Goal: Task Accomplishment & Management: Complete application form

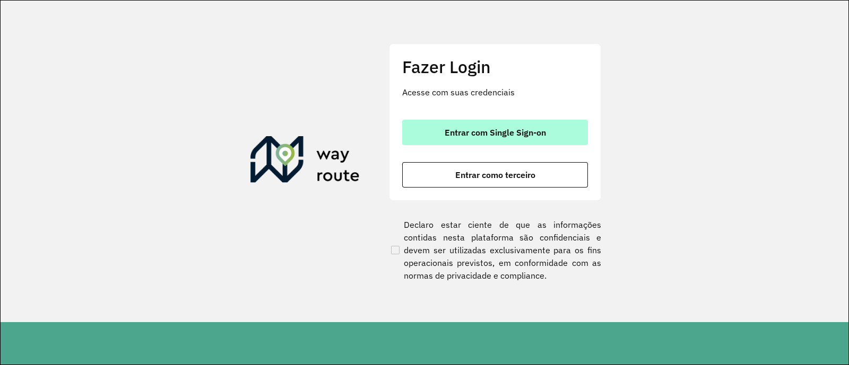
click at [477, 128] on span "Entrar com Single Sign-on" at bounding box center [494, 132] width 101 height 8
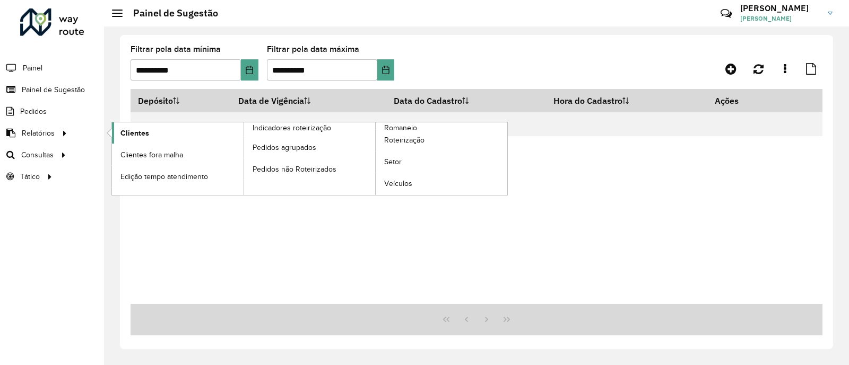
click at [135, 131] on span "Clientes" at bounding box center [134, 133] width 29 height 11
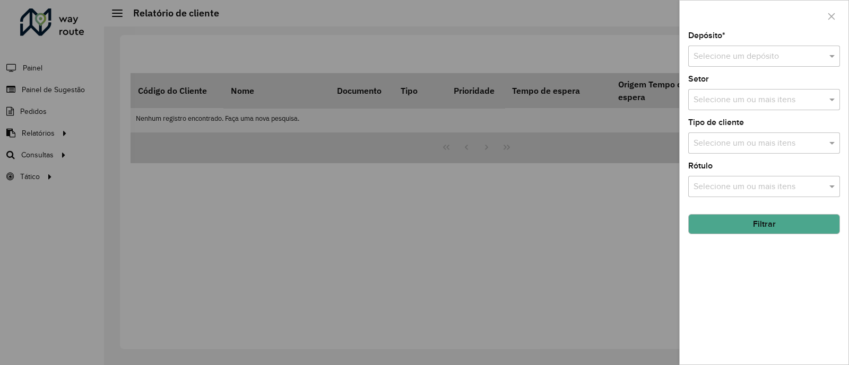
click at [696, 58] on input "text" at bounding box center [753, 56] width 120 height 13
click at [383, 176] on div at bounding box center [424, 182] width 849 height 365
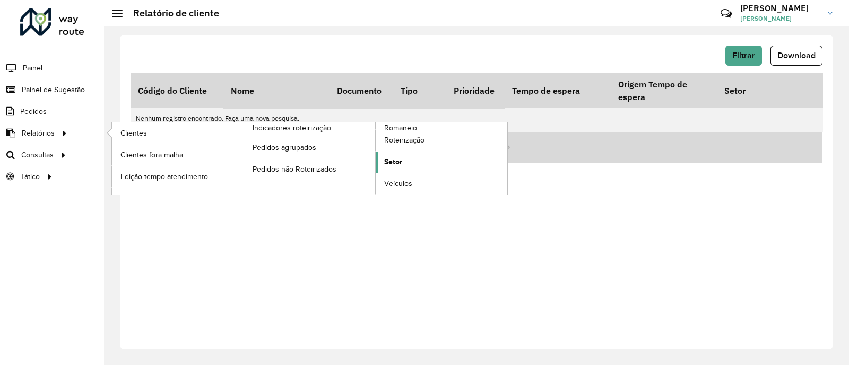
click at [405, 159] on link "Setor" at bounding box center [442, 162] width 132 height 21
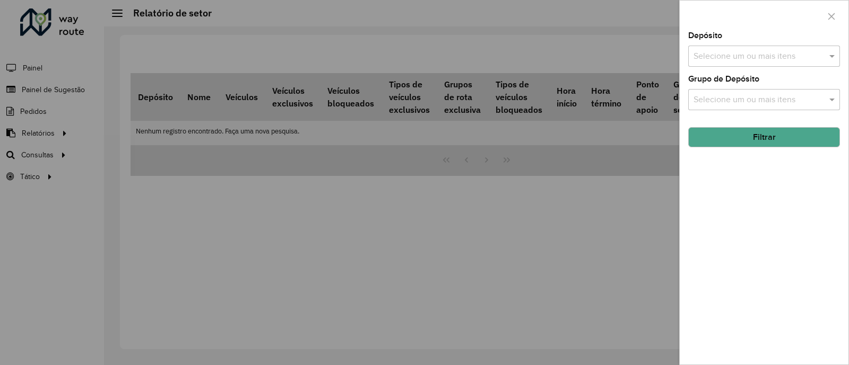
click at [778, 56] on input "text" at bounding box center [759, 56] width 136 height 13
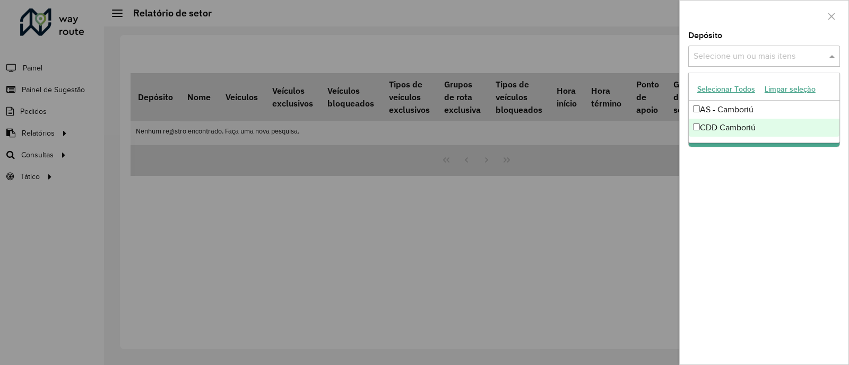
click at [727, 131] on div "CDD Camboriú" at bounding box center [763, 128] width 151 height 18
click at [740, 191] on div "Depósito Selecione um ou mais itens CDD Camboriú × × Grupo de Depósito Selecion…" at bounding box center [763, 198] width 169 height 333
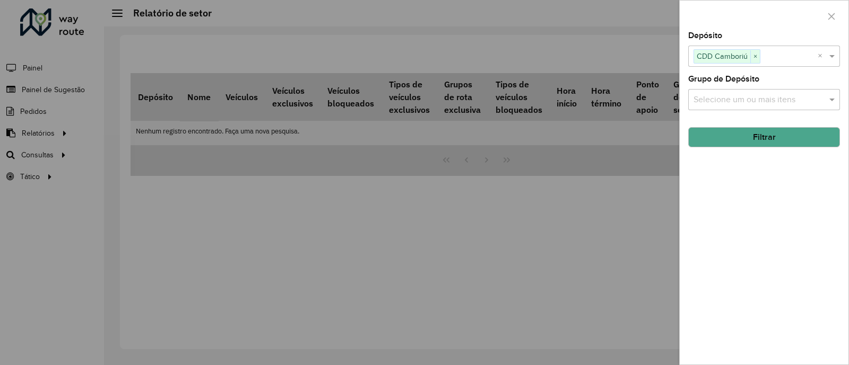
click at [752, 95] on input "text" at bounding box center [759, 100] width 136 height 13
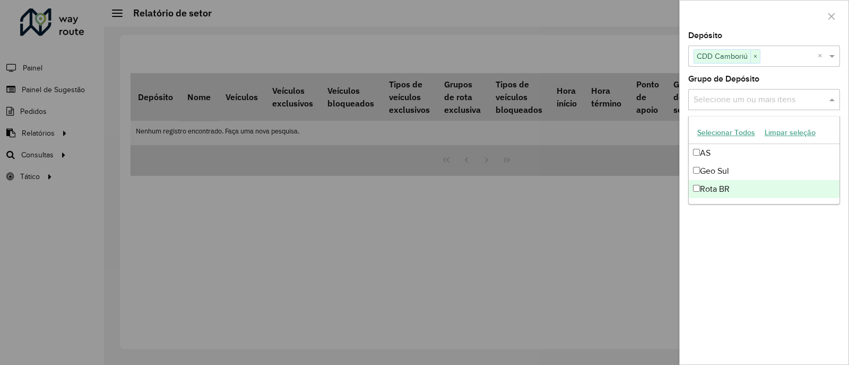
click at [741, 227] on div "Depósito Selecione um ou mais itens CDD Camboriú × × Grupo de Depósito Selecion…" at bounding box center [763, 198] width 169 height 333
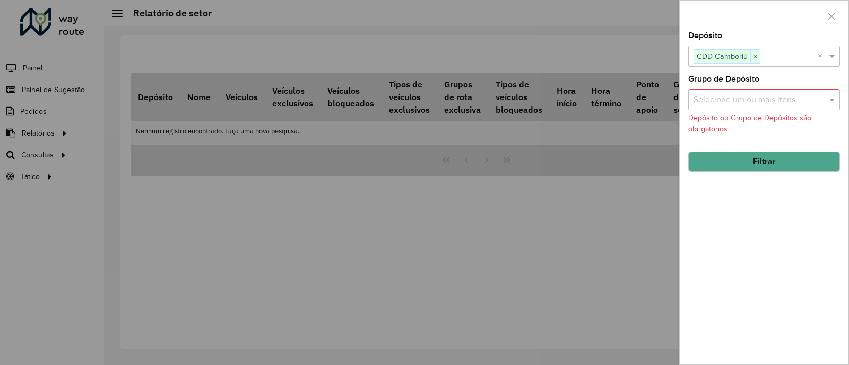
click at [777, 160] on button "Filtrar" at bounding box center [764, 162] width 152 height 20
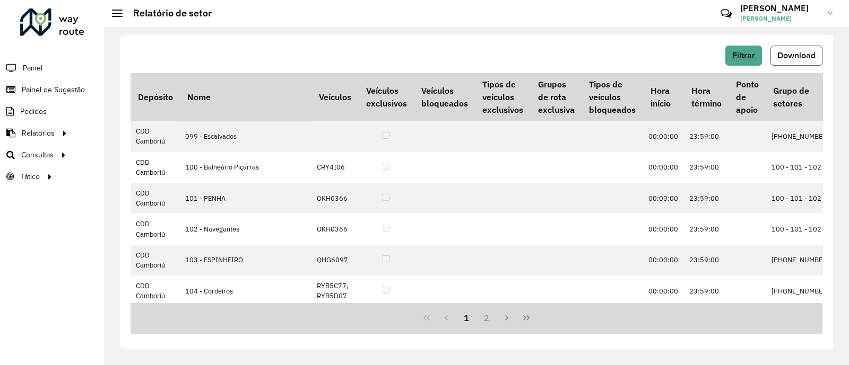
click at [805, 51] on span "Download" at bounding box center [796, 55] width 38 height 9
click at [41, 89] on span "Painel de Sugestão" at bounding box center [55, 89] width 66 height 11
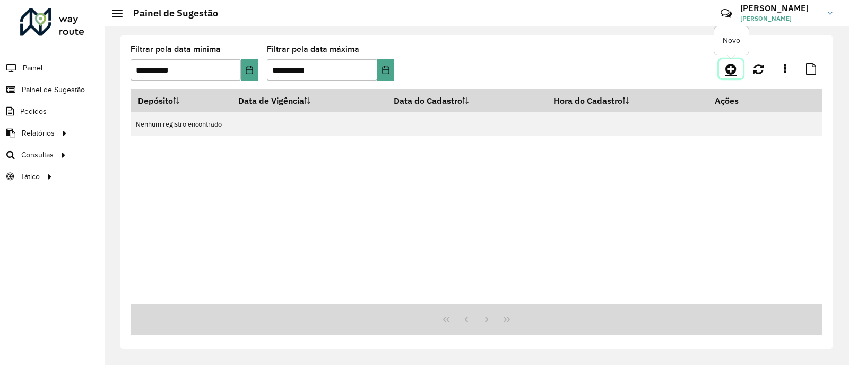
click at [729, 68] on icon at bounding box center [730, 69] width 11 height 13
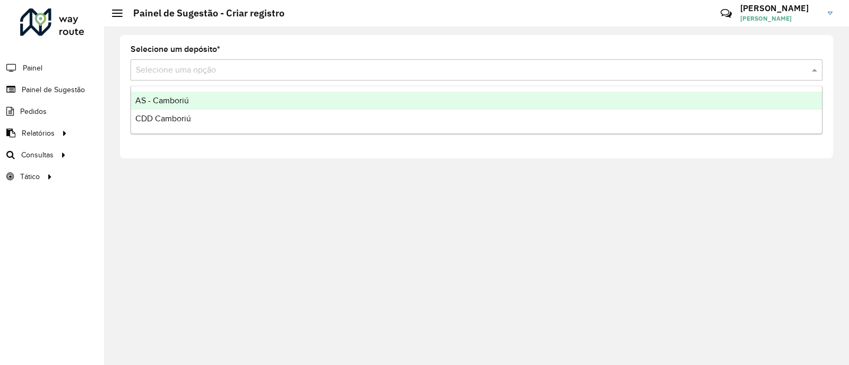
click at [186, 70] on input "text" at bounding box center [466, 70] width 660 height 13
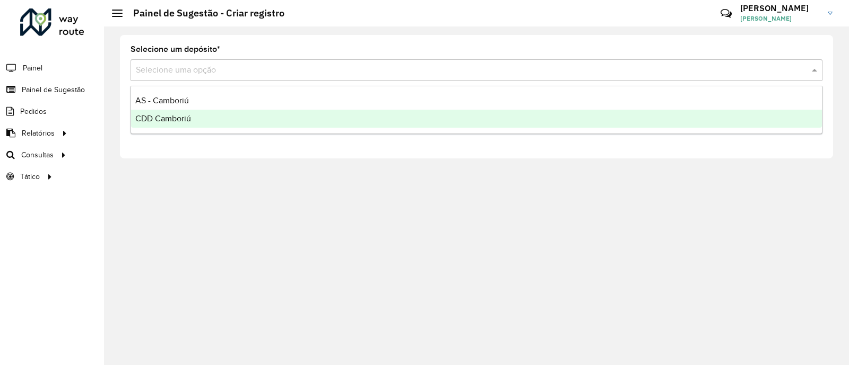
click at [183, 110] on div "CDD Camboriú" at bounding box center [476, 119] width 691 height 18
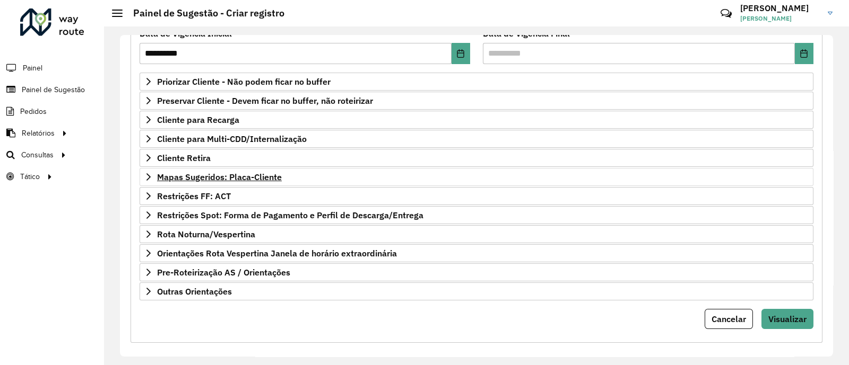
scroll to position [160, 0]
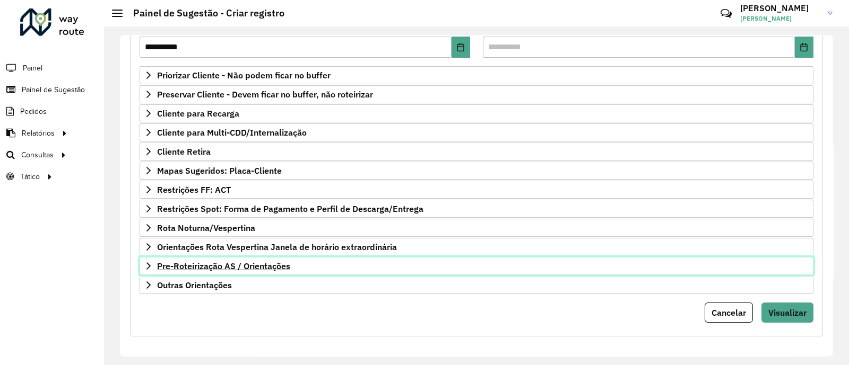
click at [310, 268] on link "Pre-Roteirização AS / Orientações" at bounding box center [476, 266] width 674 height 18
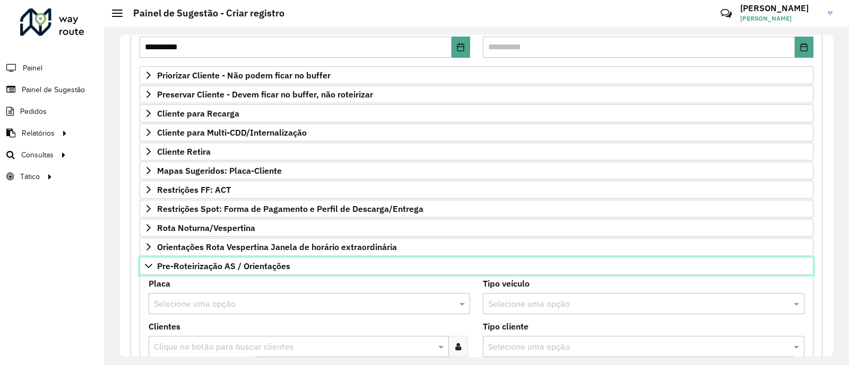
scroll to position [293, 0]
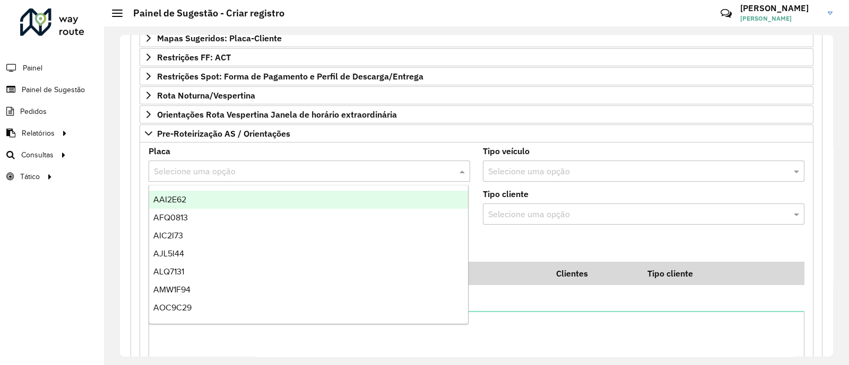
click at [188, 165] on input "text" at bounding box center [299, 171] width 290 height 13
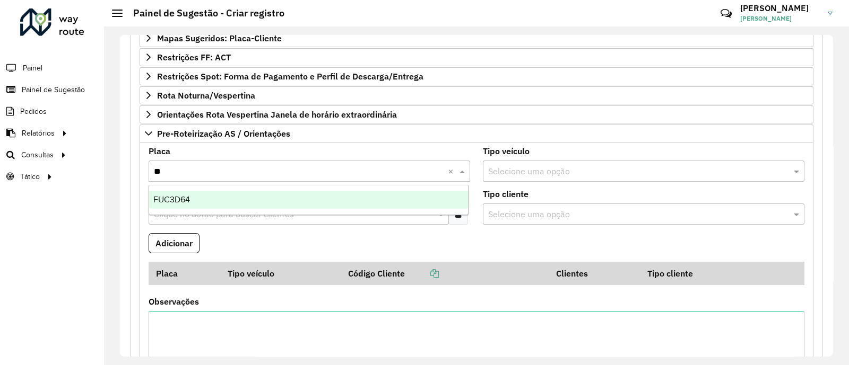
type input "***"
click at [191, 195] on div "FUC3D64" at bounding box center [308, 200] width 319 height 18
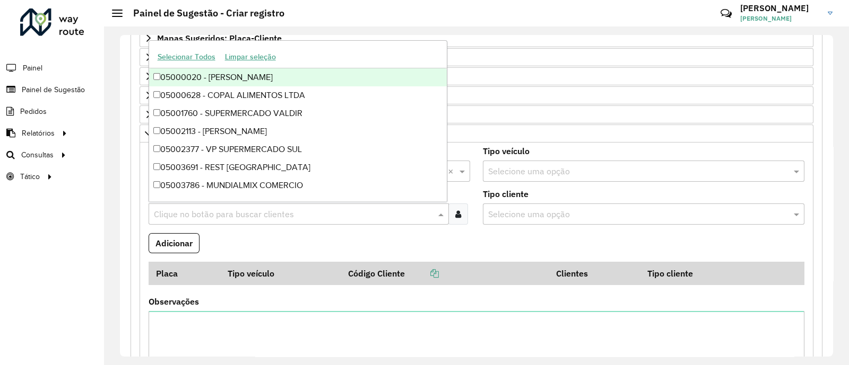
click at [216, 221] on div "Clique no botão para buscar clientes" at bounding box center [299, 214] width 300 height 21
paste input "****"
type input "*****"
click at [189, 249] on button "Adicionar" at bounding box center [174, 243] width 51 height 20
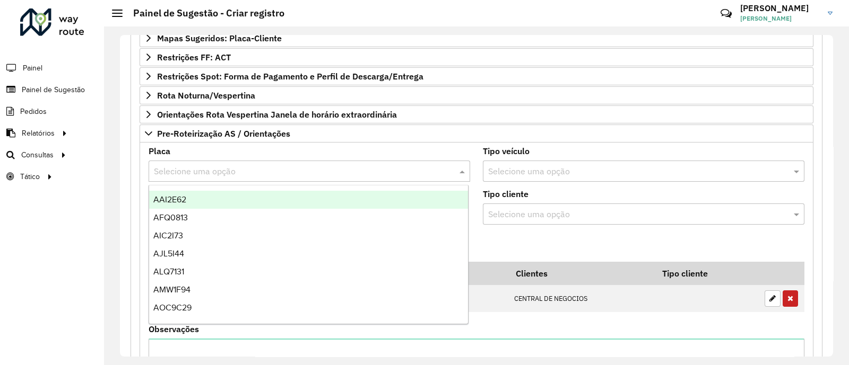
click at [223, 168] on input "text" at bounding box center [299, 171] width 290 height 13
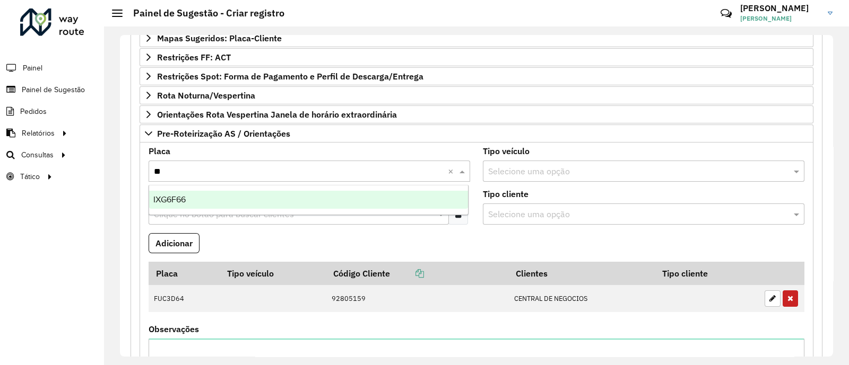
type input "***"
click at [204, 202] on div "IXG6F66" at bounding box center [308, 200] width 319 height 18
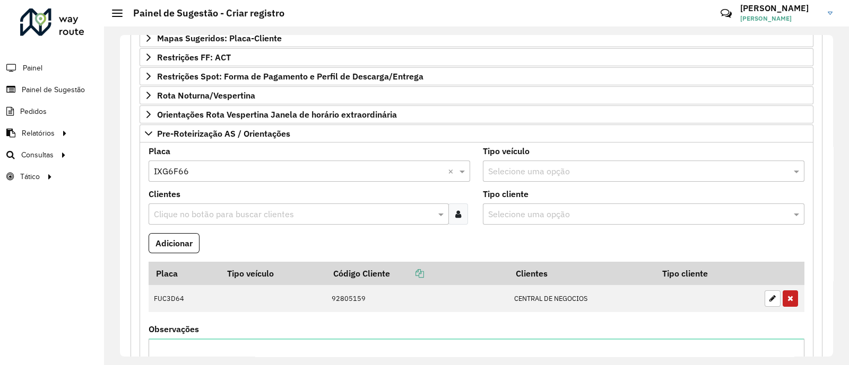
click at [210, 208] on input "text" at bounding box center [293, 214] width 284 height 13
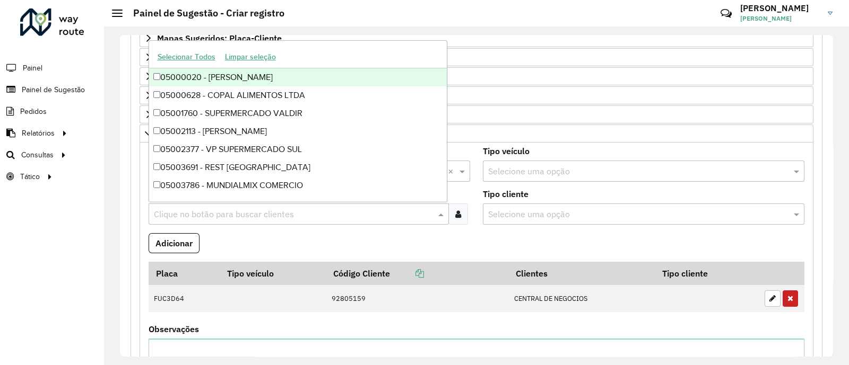
paste input "*****"
type input "*****"
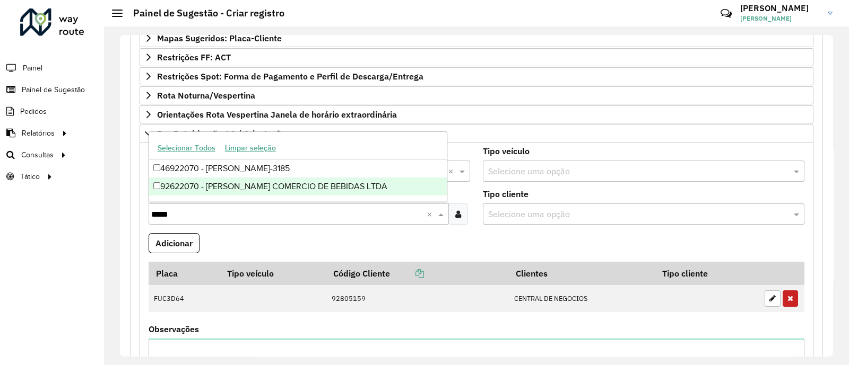
click at [207, 189] on div "92622070 - [PERSON_NAME] COMERCIO DE BEBIDAS LTDA" at bounding box center [298, 187] width 298 height 18
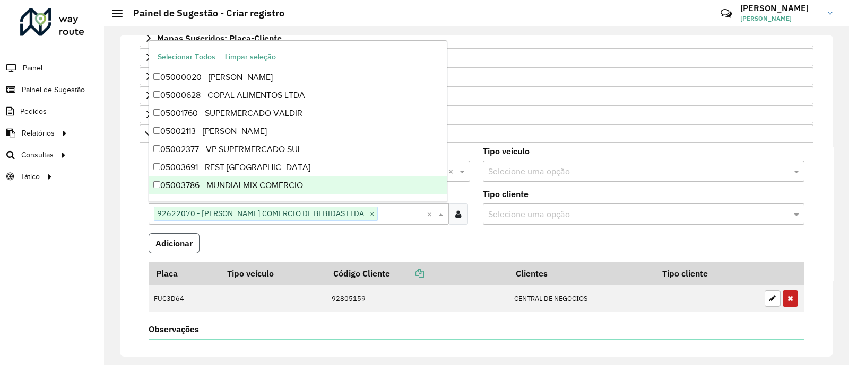
click at [164, 245] on button "Adicionar" at bounding box center [174, 243] width 51 height 20
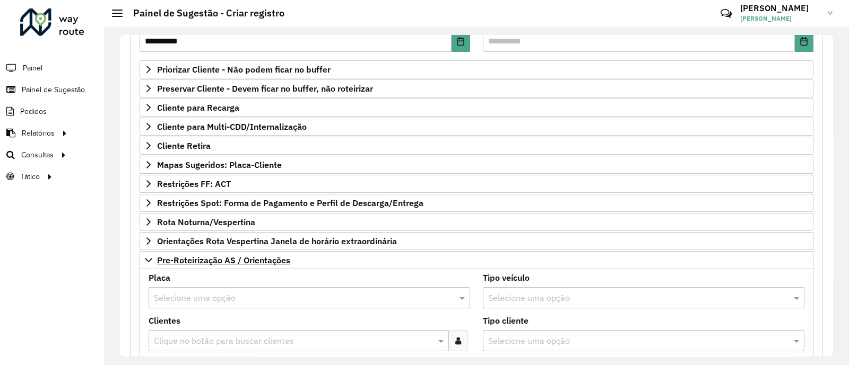
scroll to position [160, 0]
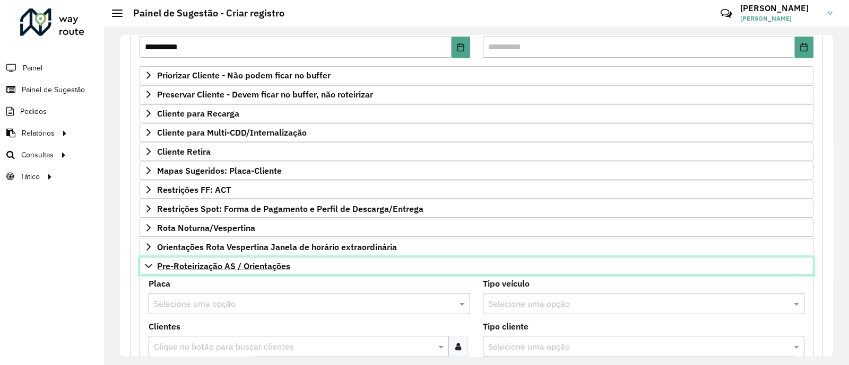
click at [311, 260] on link "Pre-Roteirização AS / Orientações" at bounding box center [476, 266] width 674 height 18
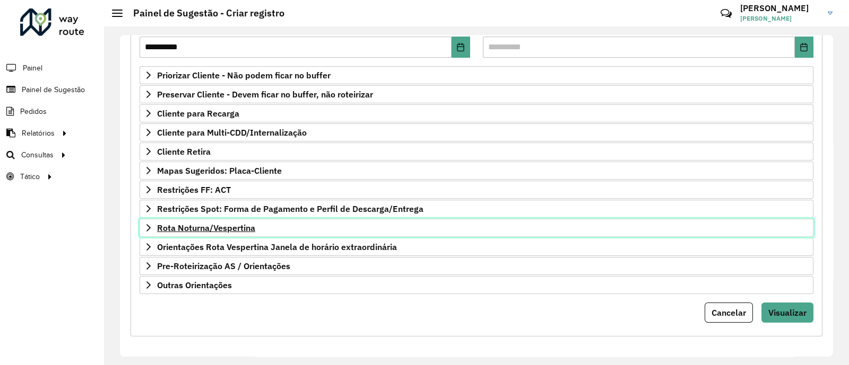
click at [240, 224] on span "Rota Noturna/Vespertina" at bounding box center [206, 228] width 98 height 8
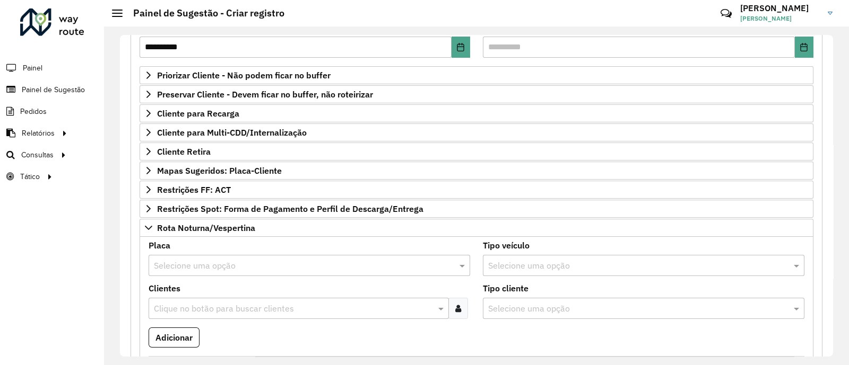
click at [167, 263] on input "text" at bounding box center [299, 266] width 290 height 13
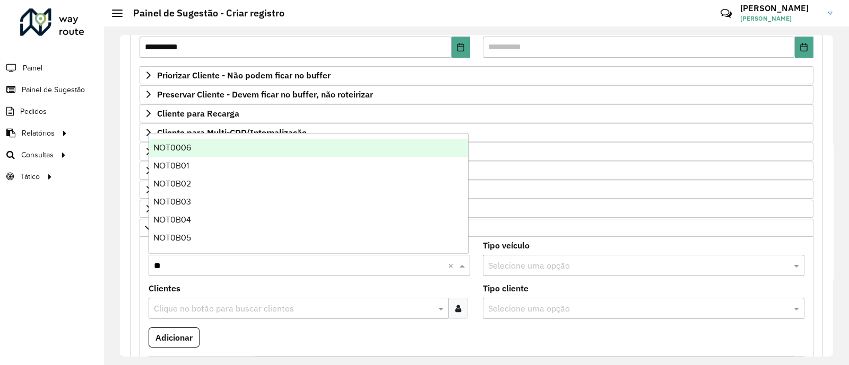
type input "***"
click at [226, 144] on div "NOT0006" at bounding box center [308, 148] width 319 height 18
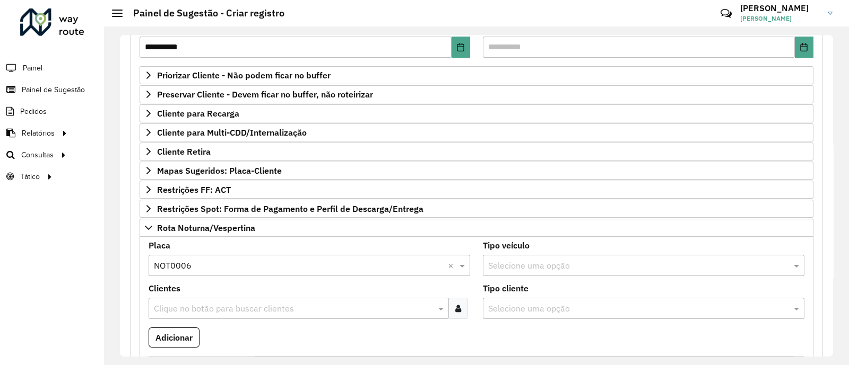
click at [212, 299] on div "Clique no botão para buscar clientes" at bounding box center [299, 308] width 300 height 21
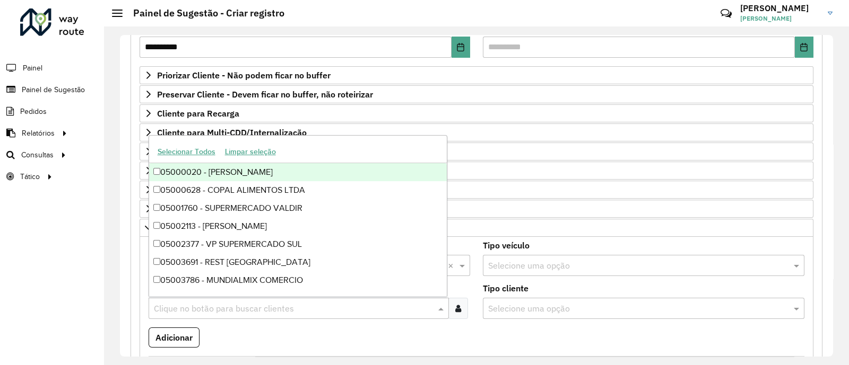
paste input "****"
type input "****"
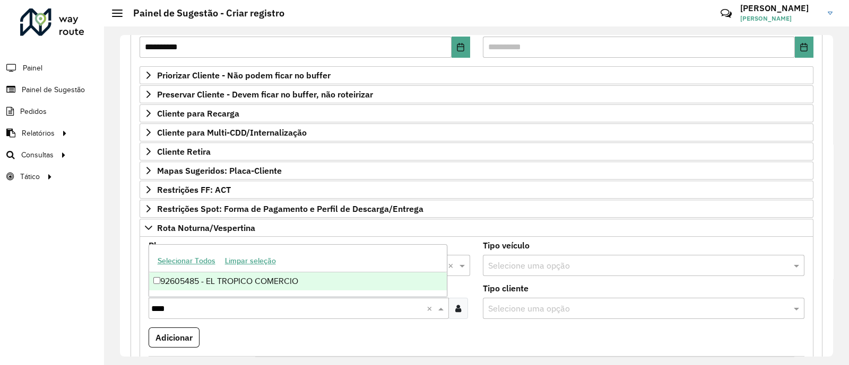
click at [220, 285] on div "92605485 - EL TROPICO COMERCIO" at bounding box center [298, 282] width 298 height 18
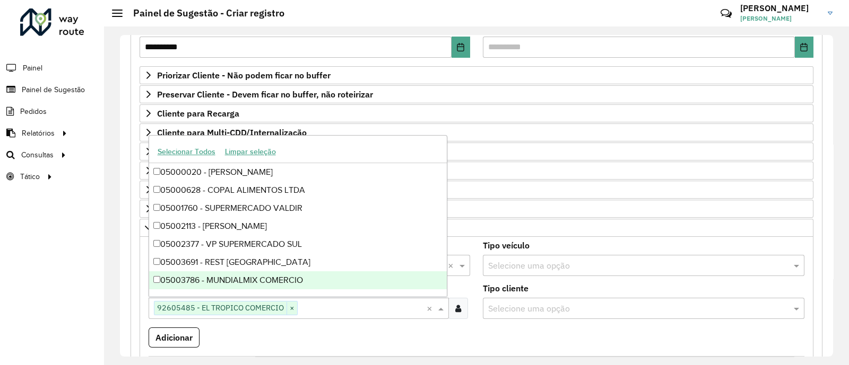
drag, startPoint x: 263, startPoint y: 346, endPoint x: 215, endPoint y: 339, distance: 48.7
click at [263, 345] on formly-field "Adicionar" at bounding box center [476, 342] width 668 height 29
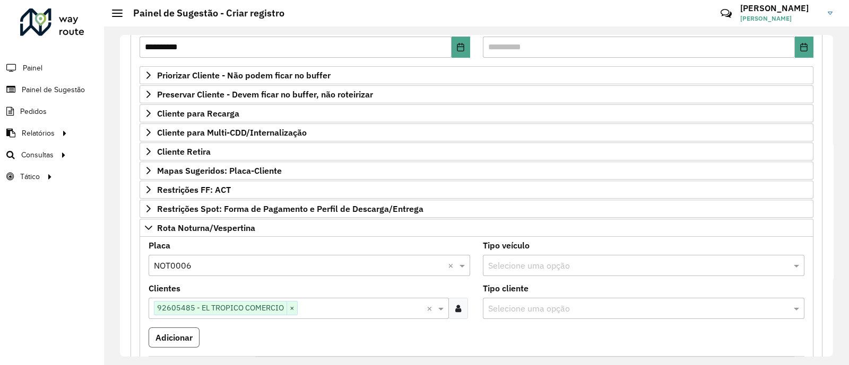
click at [165, 332] on button "Adicionar" at bounding box center [174, 338] width 51 height 20
click at [310, 157] on link "Cliente Retira" at bounding box center [476, 152] width 674 height 18
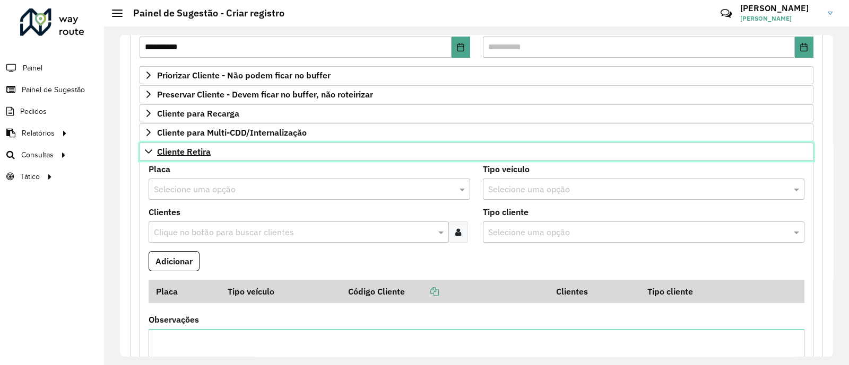
click at [313, 158] on link "Cliente Retira" at bounding box center [476, 152] width 674 height 18
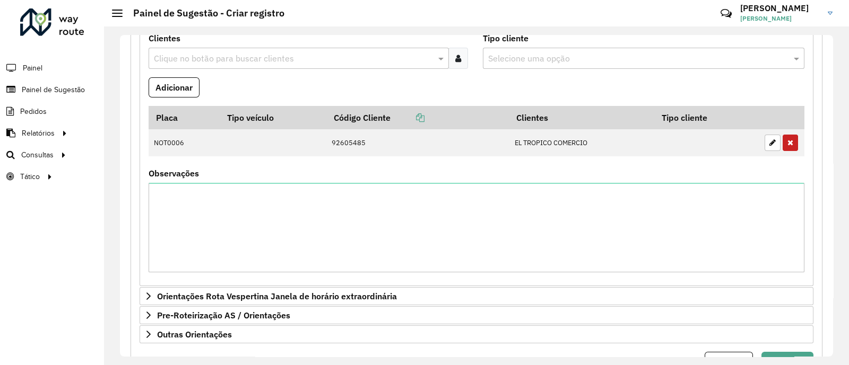
scroll to position [460, 0]
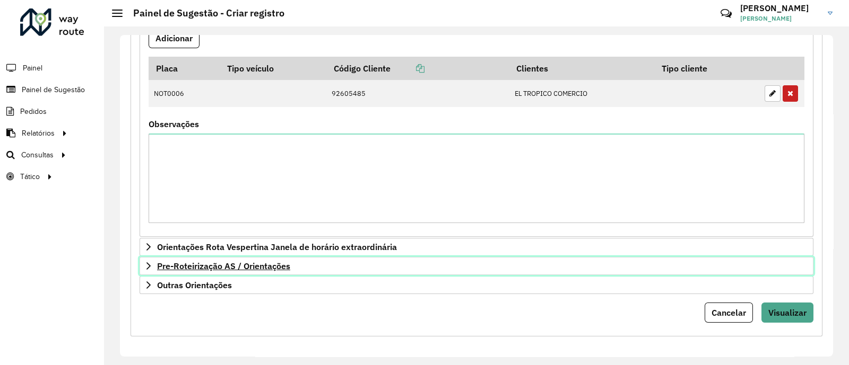
click at [303, 264] on link "Pre-Roteirização AS / Orientações" at bounding box center [476, 266] width 674 height 18
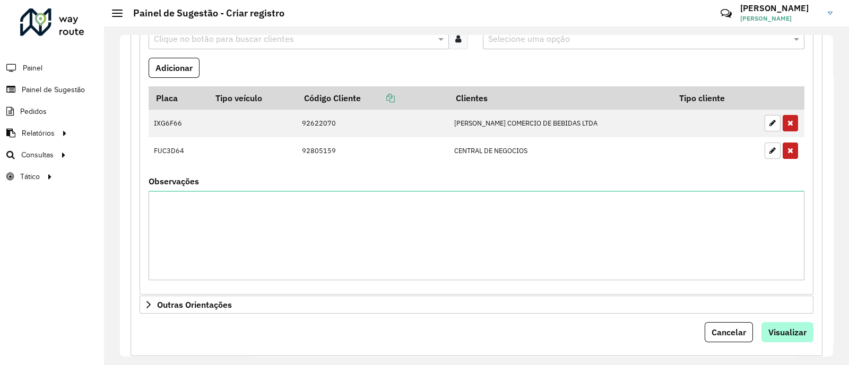
scroll to position [788, 0]
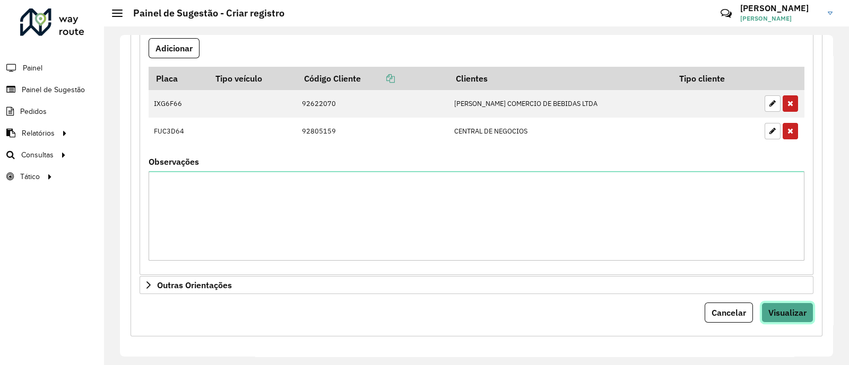
click at [789, 308] on span "Visualizar" at bounding box center [787, 313] width 38 height 11
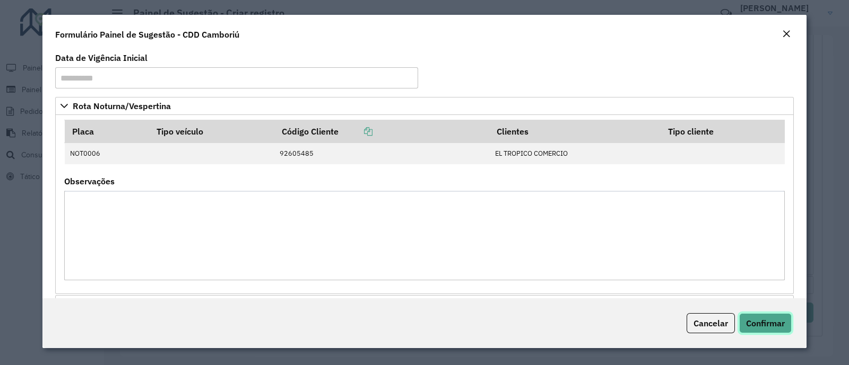
click at [777, 328] on span "Confirmar" at bounding box center [765, 323] width 39 height 11
